Goal: Task Accomplishment & Management: Manage account settings

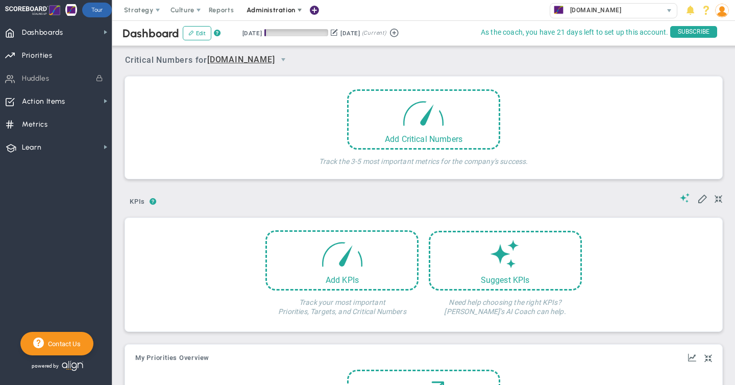
click at [273, 12] on span "Administration" at bounding box center [271, 10] width 49 height 8
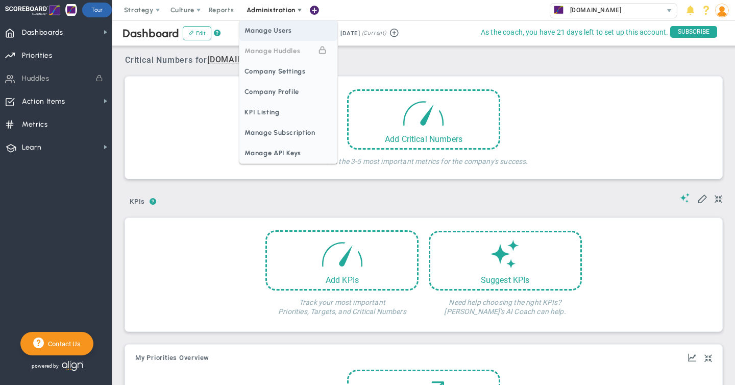
click at [273, 33] on span "Manage Users" at bounding box center [288, 30] width 98 height 20
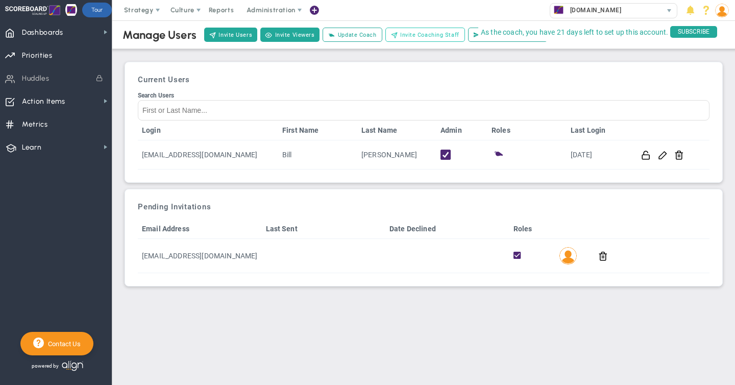
click at [422, 36] on span "Invite Coaching Staff" at bounding box center [429, 35] width 59 height 9
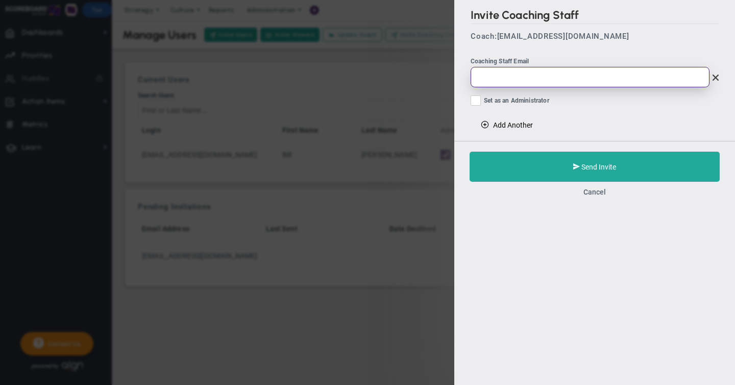
click at [489, 82] on input "email" at bounding box center [590, 77] width 239 height 20
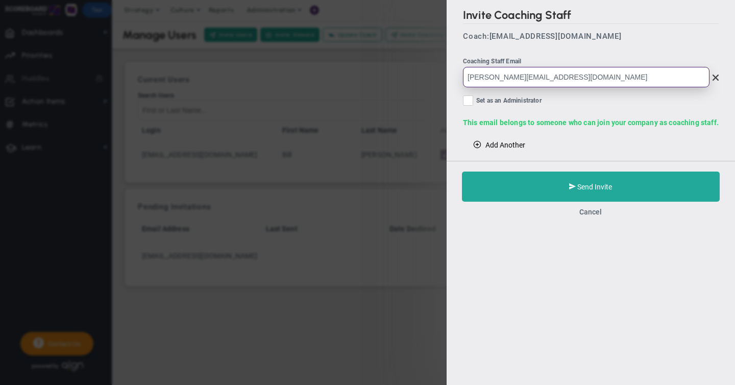
type input "[PERSON_NAME][EMAIL_ADDRESS][DOMAIN_NAME]"
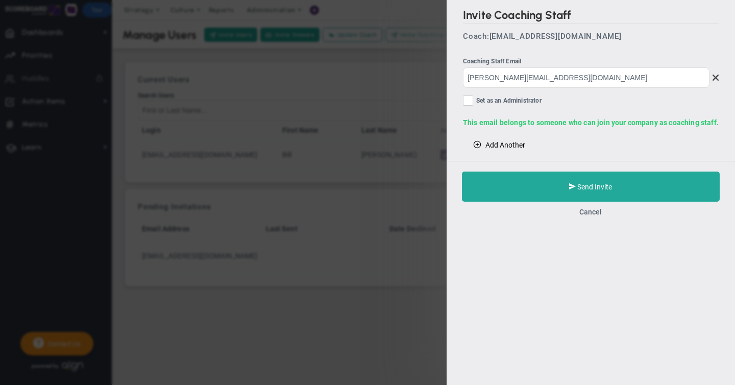
click at [471, 100] on input "Set as an Administrator" at bounding box center [469, 103] width 7 height 10
checkbox input "true"
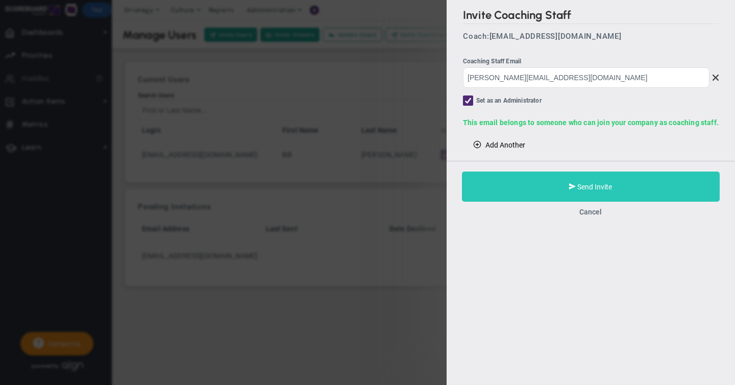
click at [583, 187] on span "Send Invite" at bounding box center [595, 187] width 35 height 8
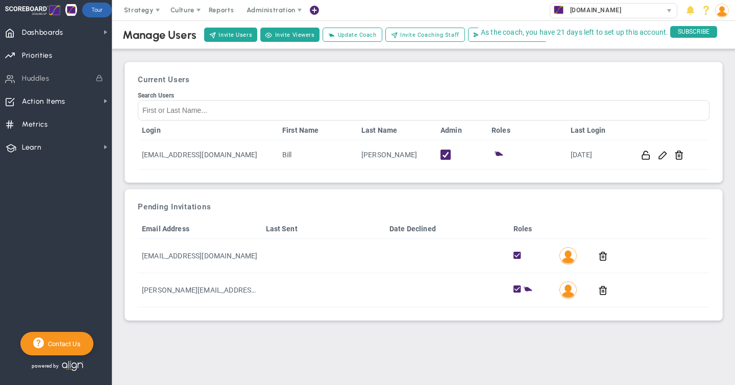
click at [723, 10] on img at bounding box center [722, 11] width 14 height 14
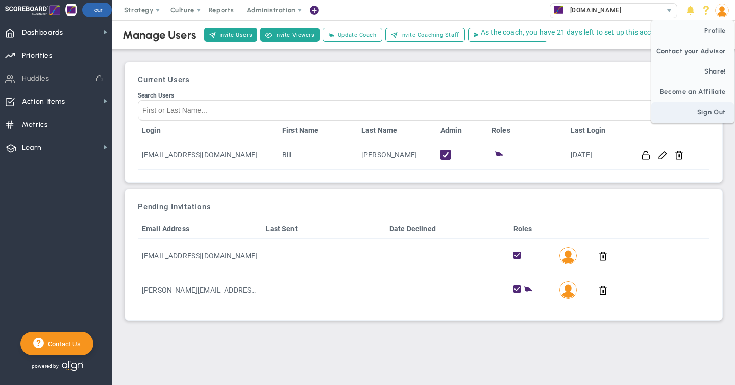
click at [697, 114] on span "Sign Out" at bounding box center [692, 112] width 83 height 20
